Goal: Task Accomplishment & Management: Manage account settings

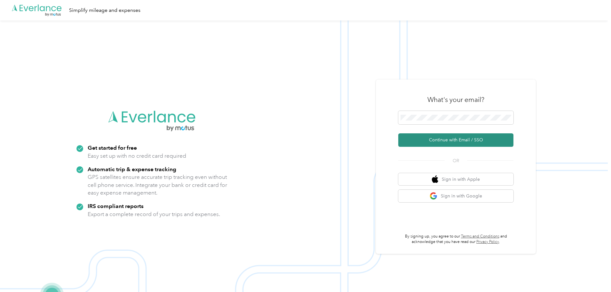
click at [466, 138] on button "Continue with Email / SSO" at bounding box center [456, 139] width 115 height 13
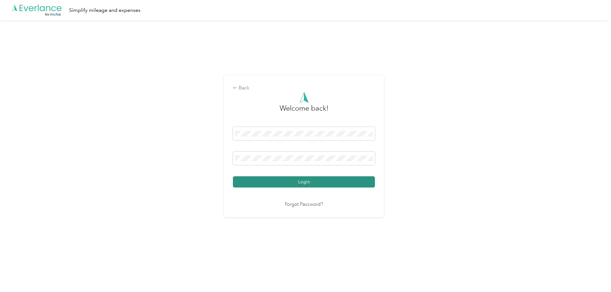
click at [303, 182] on button "Login" at bounding box center [304, 181] width 142 height 11
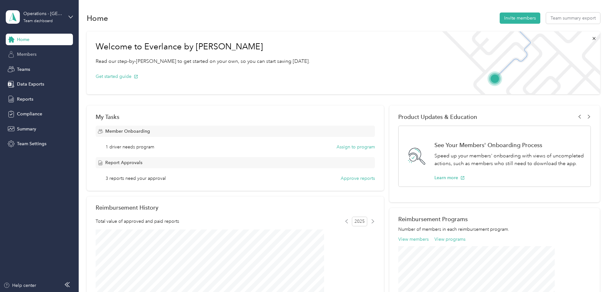
click at [19, 57] on span "Members" at bounding box center [27, 54] width 20 height 7
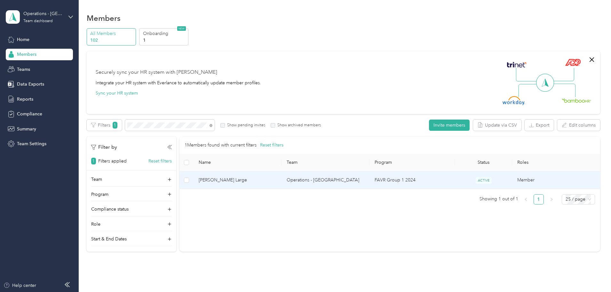
click at [266, 182] on span "[PERSON_NAME] Large" at bounding box center [238, 179] width 78 height 7
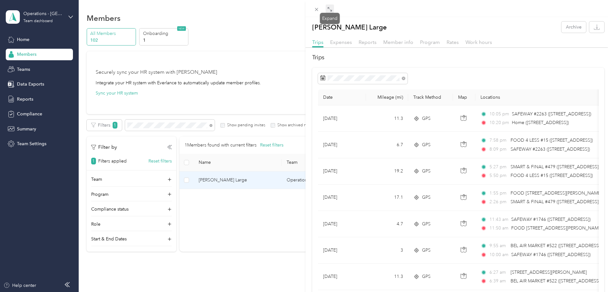
click at [327, 11] on span at bounding box center [330, 8] width 8 height 9
